Goal: Task Accomplishment & Management: Manage account settings

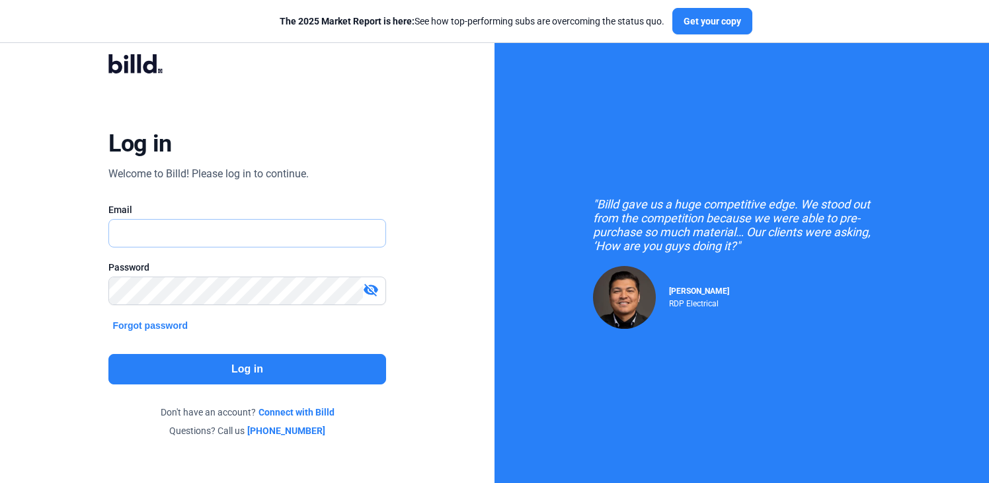
drag, startPoint x: 122, startPoint y: 227, endPoint x: 145, endPoint y: 232, distance: 23.1
click at [122, 227] on input "text" at bounding box center [247, 233] width 276 height 27
type input "[EMAIL_ADDRESS][DOMAIN_NAME]"
click at [234, 366] on button "Log in" at bounding box center [246, 369] width 277 height 30
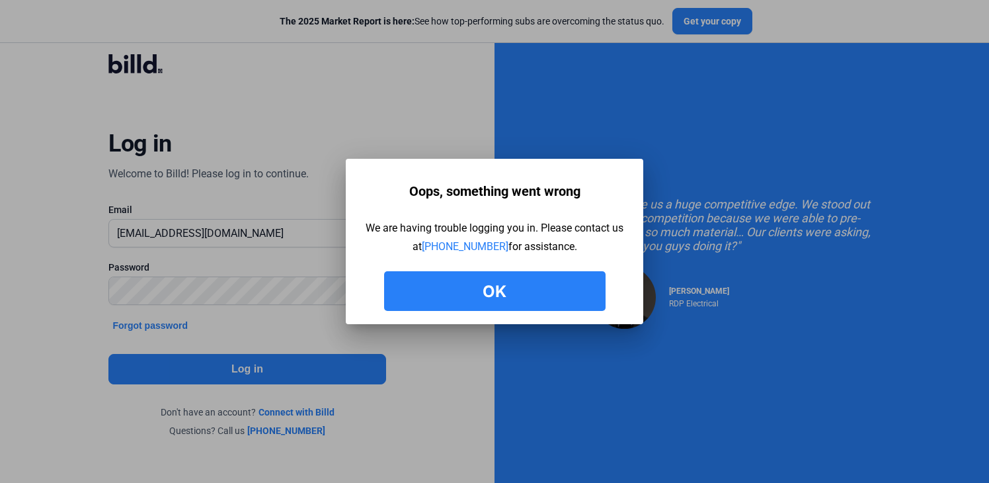
click at [496, 286] on button "Ok" at bounding box center [495, 291] width 222 height 40
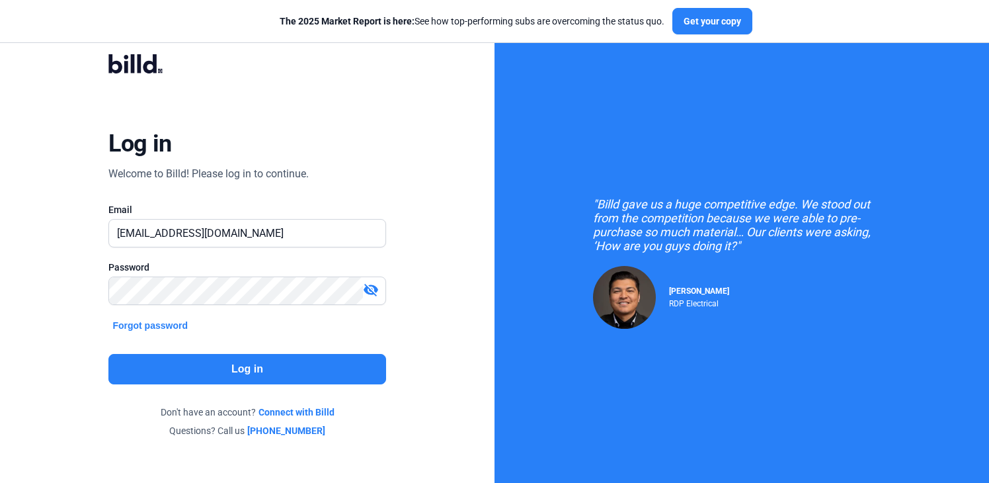
click at [371, 284] on mat-icon "visibility_off" at bounding box center [371, 290] width 16 height 16
drag, startPoint x: 440, startPoint y: 63, endPoint x: 423, endPoint y: 67, distance: 17.6
click at [440, 62] on div "Log in Welcome to Billd! Please log in to continue. Email [EMAIL_ADDRESS][DOMAI…" at bounding box center [247, 246] width 495 height 492
